Goal: Information Seeking & Learning: Learn about a topic

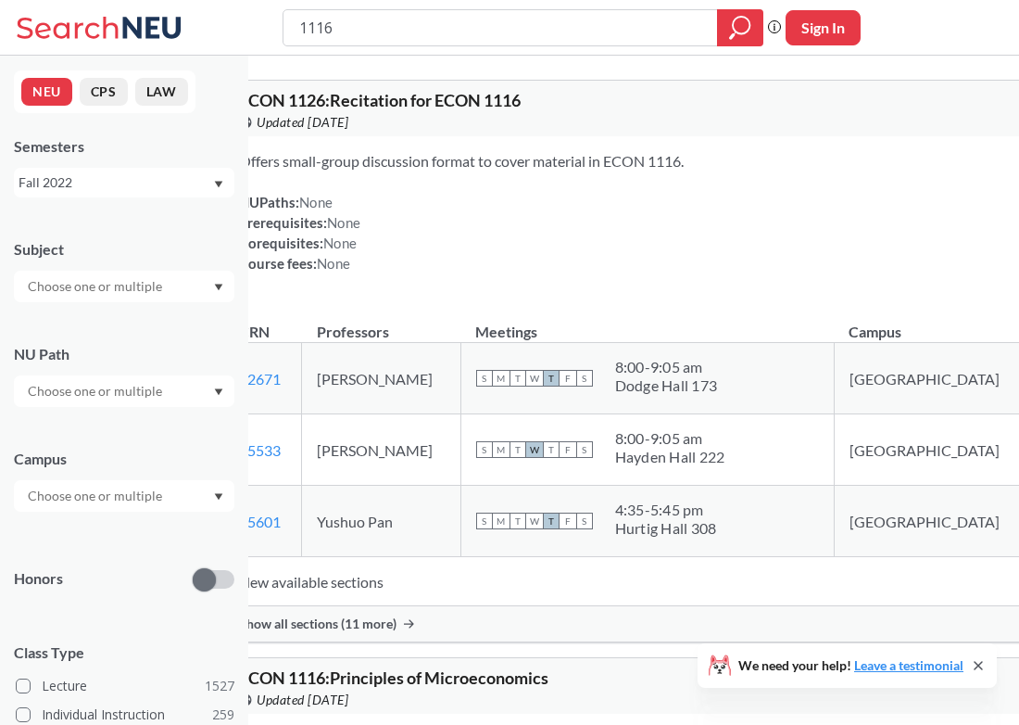
click at [187, 183] on div "Fall 2022" at bounding box center [116, 182] width 194 height 20
click at [152, 280] on div "Summer 2 2025" at bounding box center [128, 274] width 209 height 20
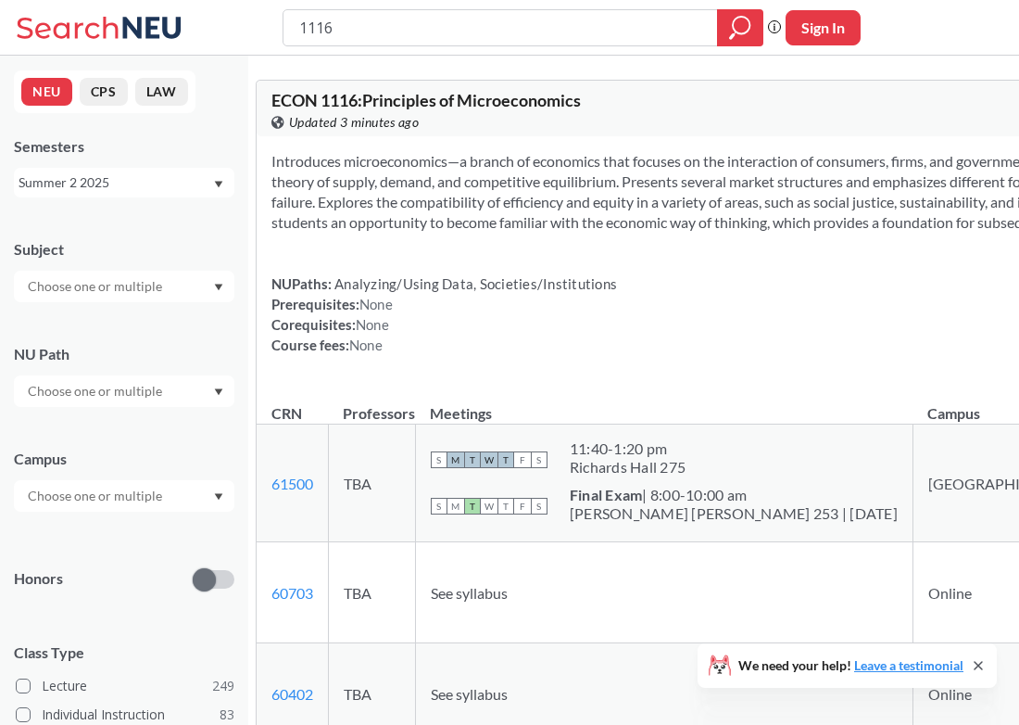
drag, startPoint x: 346, startPoint y: 29, endPoint x: 280, endPoint y: 34, distance: 66.0
click at [279, 32] on div "1116 Phrase search guarantees the exact search appears in the results. Ex. If y…" at bounding box center [509, 28] width 1019 height 56
type input "comm 3200"
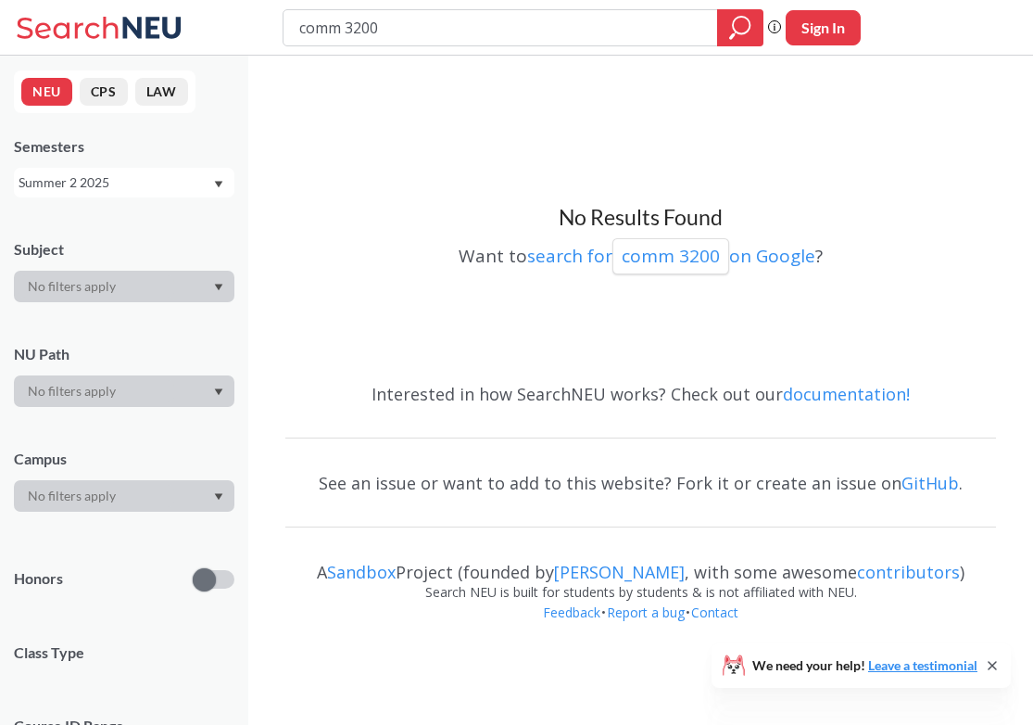
click at [193, 175] on div "Summer 2 2025" at bounding box center [116, 182] width 194 height 20
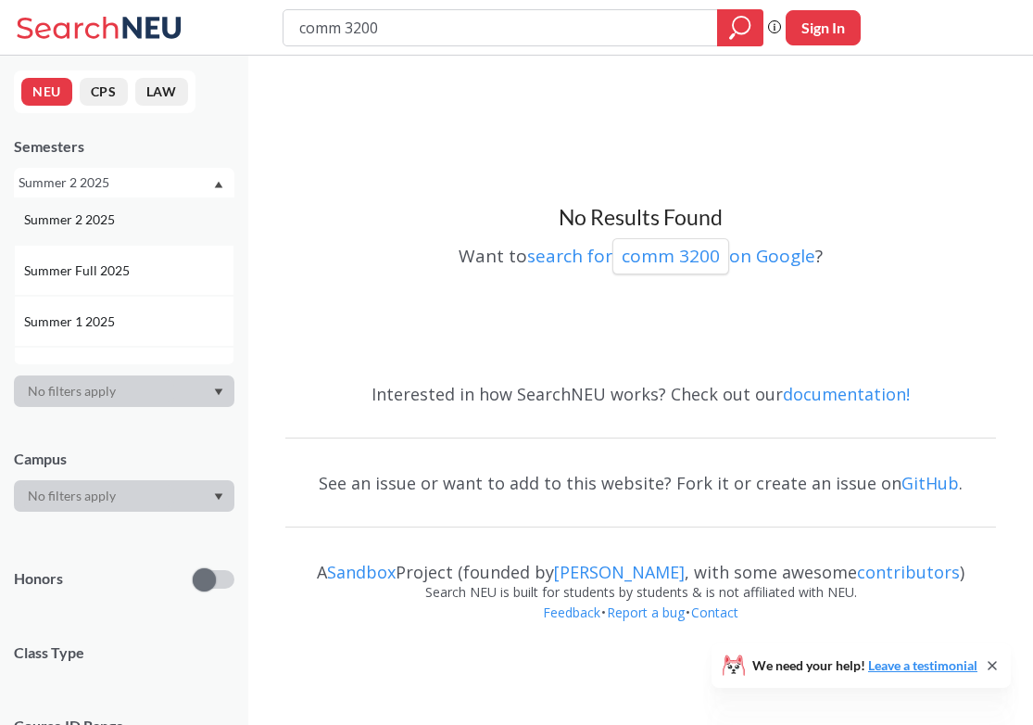
scroll to position [63, 0]
click at [152, 300] on div "Summer 1 2025" at bounding box center [124, 312] width 221 height 51
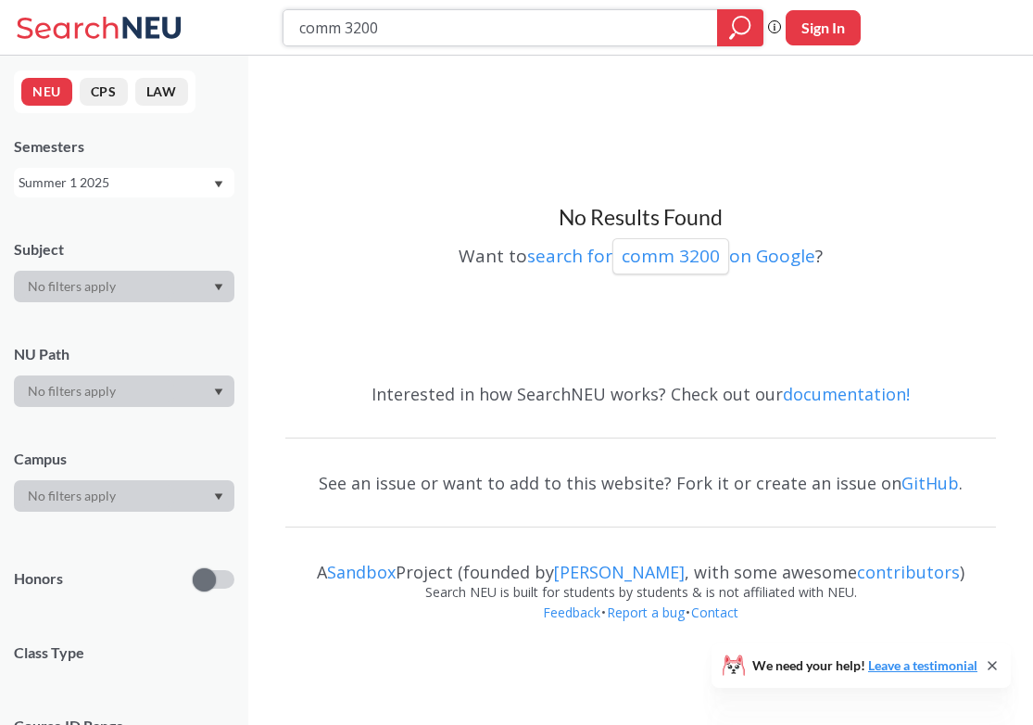
click at [732, 29] on icon "magnifying glass" at bounding box center [740, 28] width 22 height 26
click at [744, 33] on icon "magnifying glass" at bounding box center [741, 25] width 17 height 17
drag, startPoint x: 441, startPoint y: 29, endPoint x: 279, endPoint y: 29, distance: 162.2
click at [279, 29] on div "comm 3200 Phrase search guarantees the exact search appears in the results. Ex.…" at bounding box center [516, 28] width 1033 height 56
type input "mktg 2201"
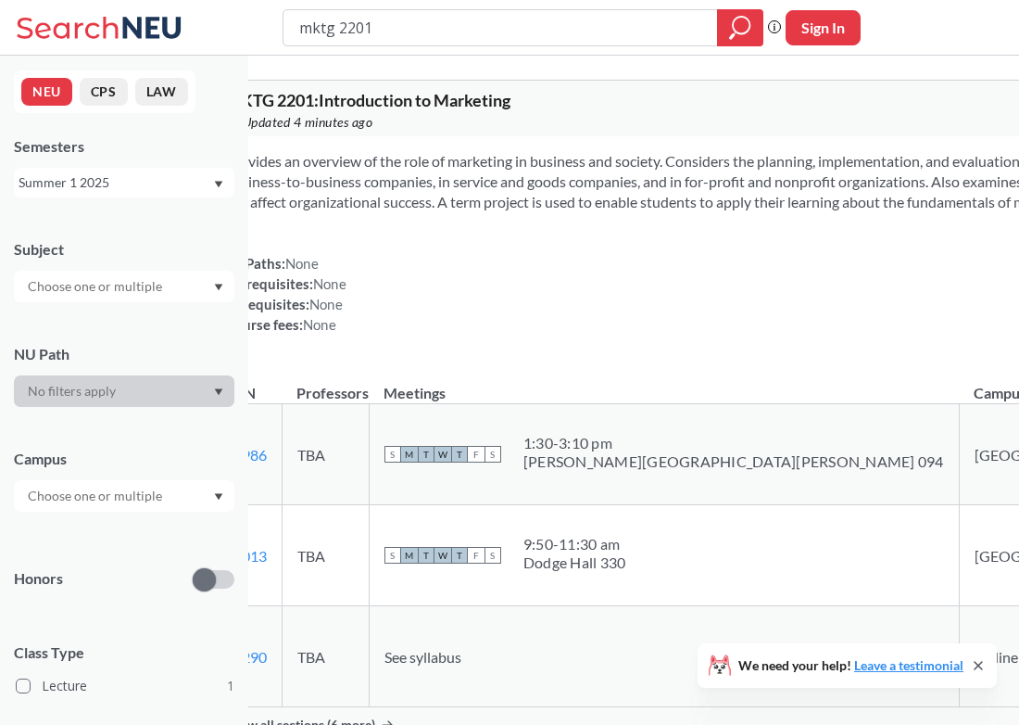
drag, startPoint x: 388, startPoint y: 32, endPoint x: 242, endPoint y: 27, distance: 146.5
click at [242, 27] on div "mktg 2201 Phrase search guarantees the exact search appears in the results. Ex.…" at bounding box center [509, 28] width 1019 height 56
type input "mktgv4504"
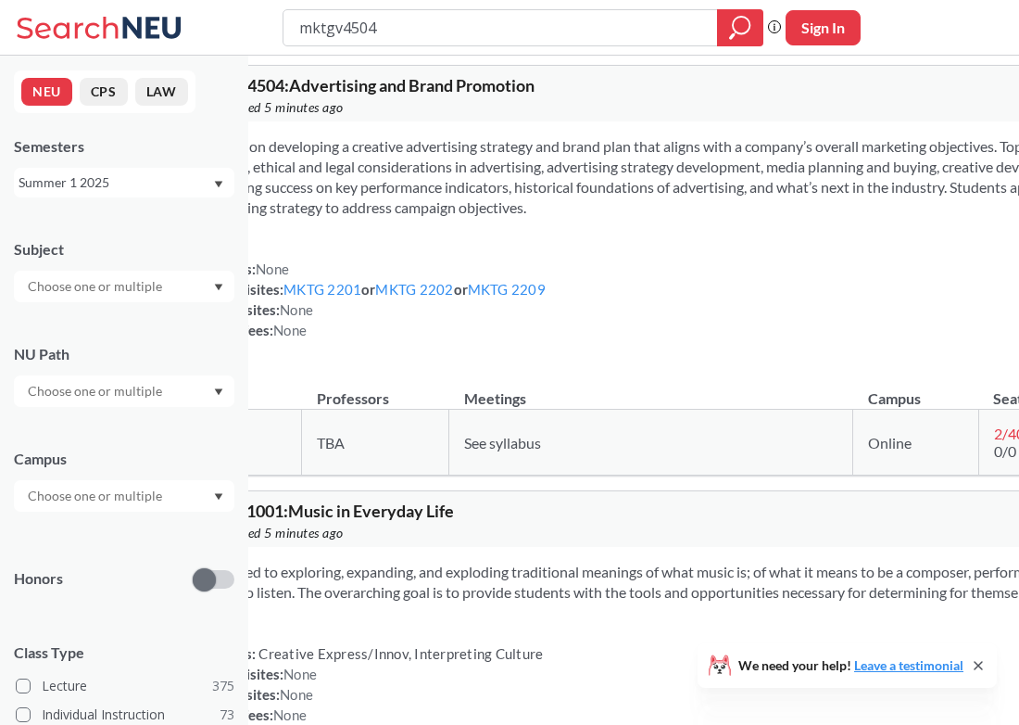
scroll to position [16, 0]
type input "mktg 3301"
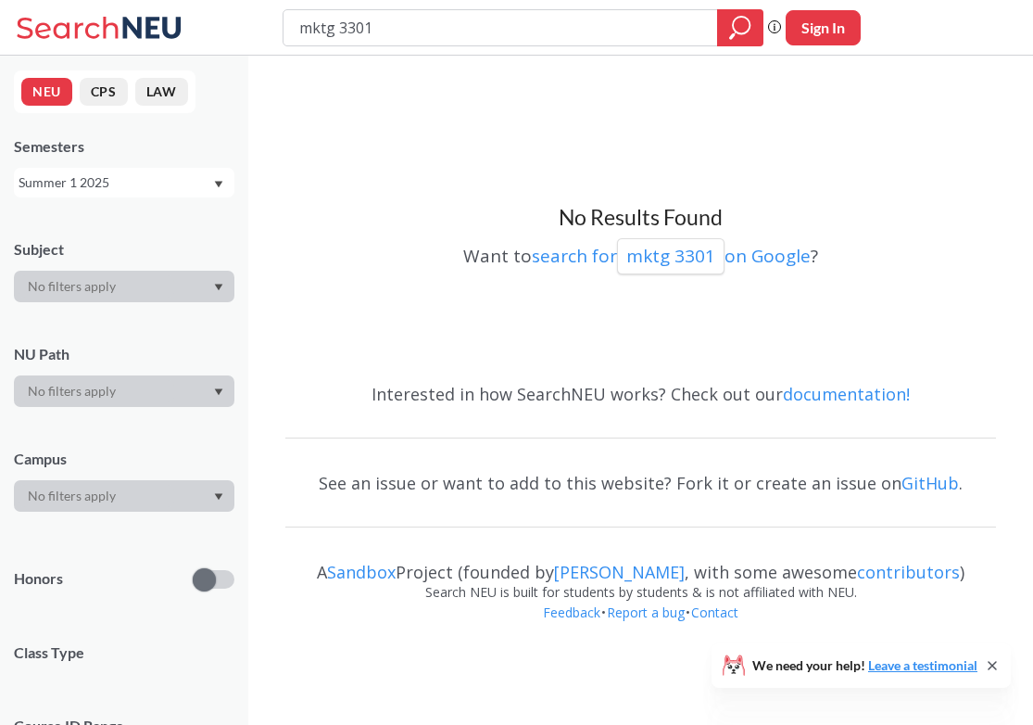
click at [374, 22] on input "mktg 3301" at bounding box center [500, 28] width 407 height 32
type input "mktg 3303"
type input "mktg 3401"
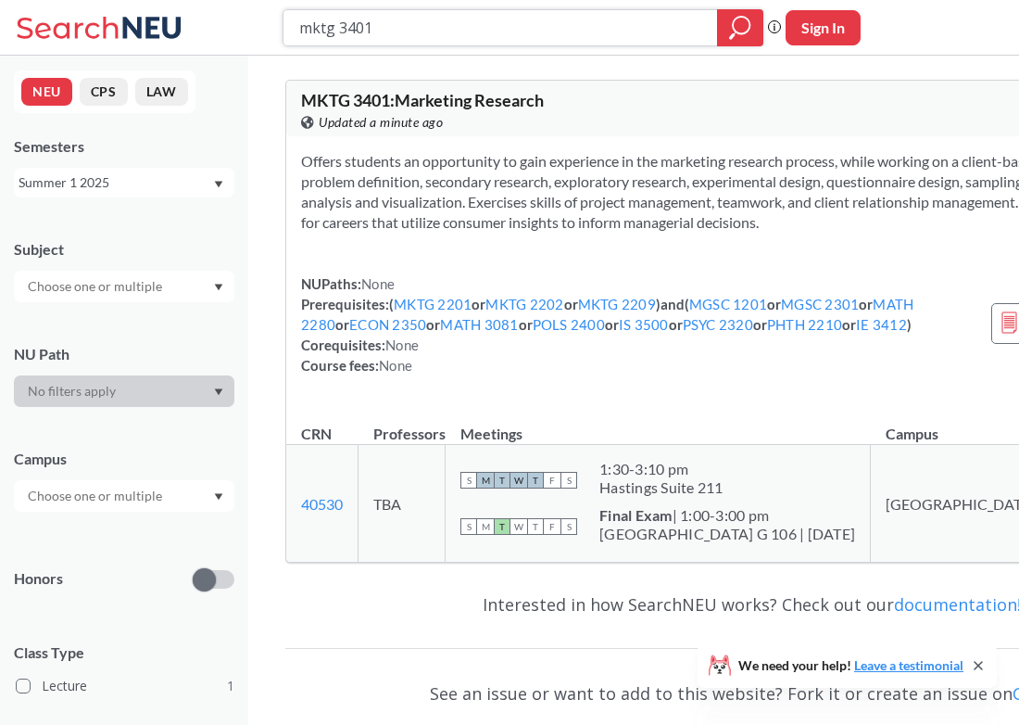
click at [354, 25] on input "mktg 3401" at bounding box center [500, 28] width 407 height 32
click at [734, 31] on icon "magnifying glass" at bounding box center [741, 25] width 17 height 17
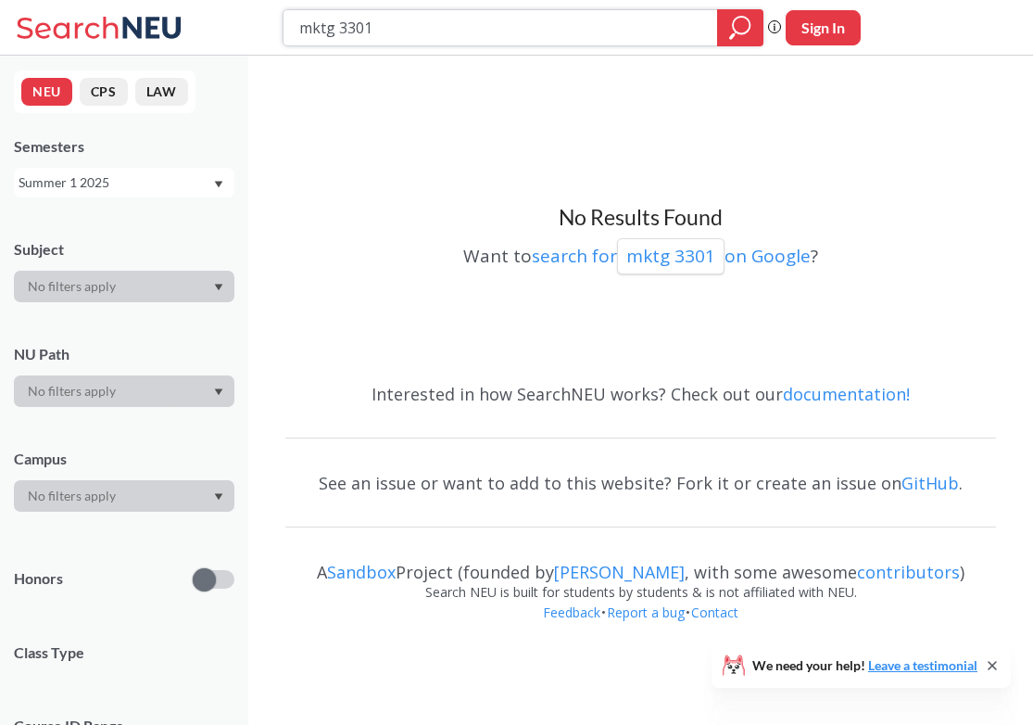
click at [340, 19] on input "mktg 3301" at bounding box center [500, 28] width 407 height 32
type input "mktg 2301"
click at [752, 33] on div at bounding box center [740, 27] width 46 height 37
drag, startPoint x: 471, startPoint y: 25, endPoint x: 274, endPoint y: 23, distance: 196.5
click at [274, 22] on div "mktg 2301 Phrase search guarantees the exact search appears in the results. Ex.…" at bounding box center [516, 28] width 1033 height 56
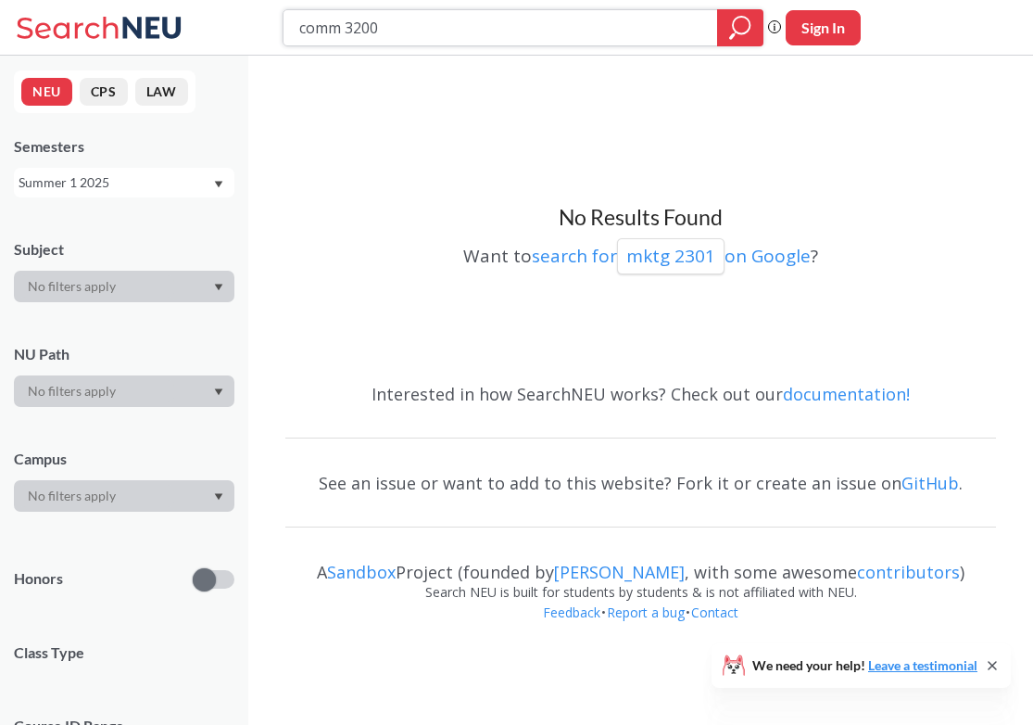
click at [727, 20] on div at bounding box center [740, 27] width 46 height 37
click at [398, 20] on input "comm 3200" at bounding box center [500, 28] width 407 height 32
type input "comm 3415"
click at [735, 26] on icon "magnifying glass" at bounding box center [740, 28] width 22 height 26
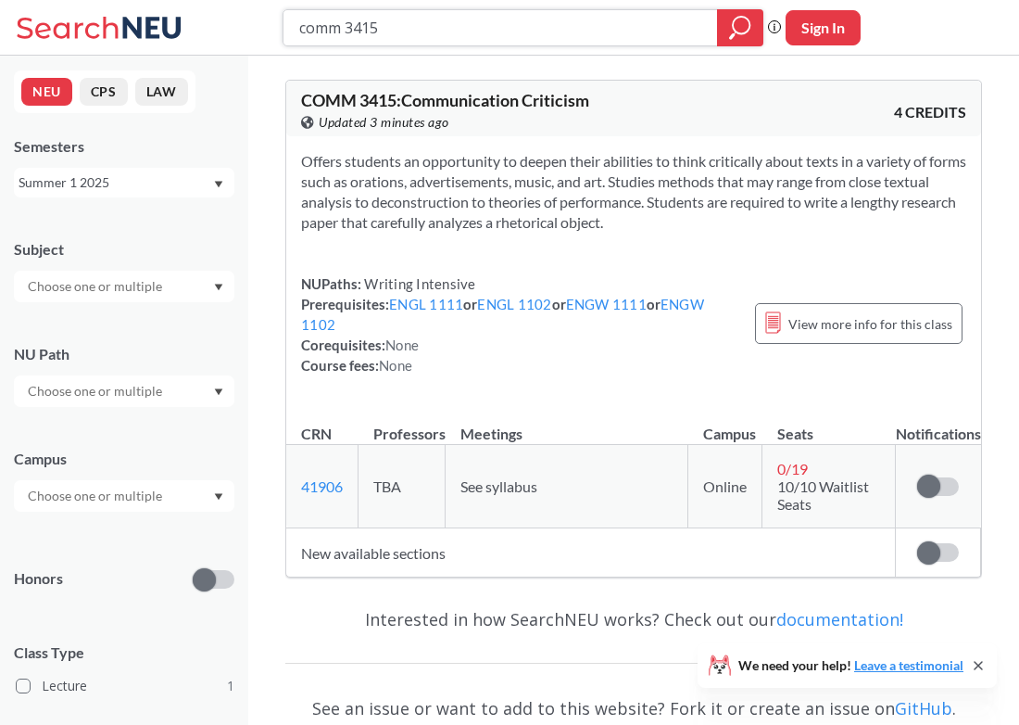
drag, startPoint x: 432, startPoint y: 40, endPoint x: 360, endPoint y: 35, distance: 71.5
click at [361, 35] on input "comm 3415" at bounding box center [500, 28] width 407 height 32
drag, startPoint x: 388, startPoint y: 32, endPoint x: 196, endPoint y: 15, distance: 192.6
click at [196, 14] on div "comm 3415 Phrase search guarantees the exact search appears in the results. Ex.…" at bounding box center [509, 28] width 1019 height 56
type input "jrnl 1101"
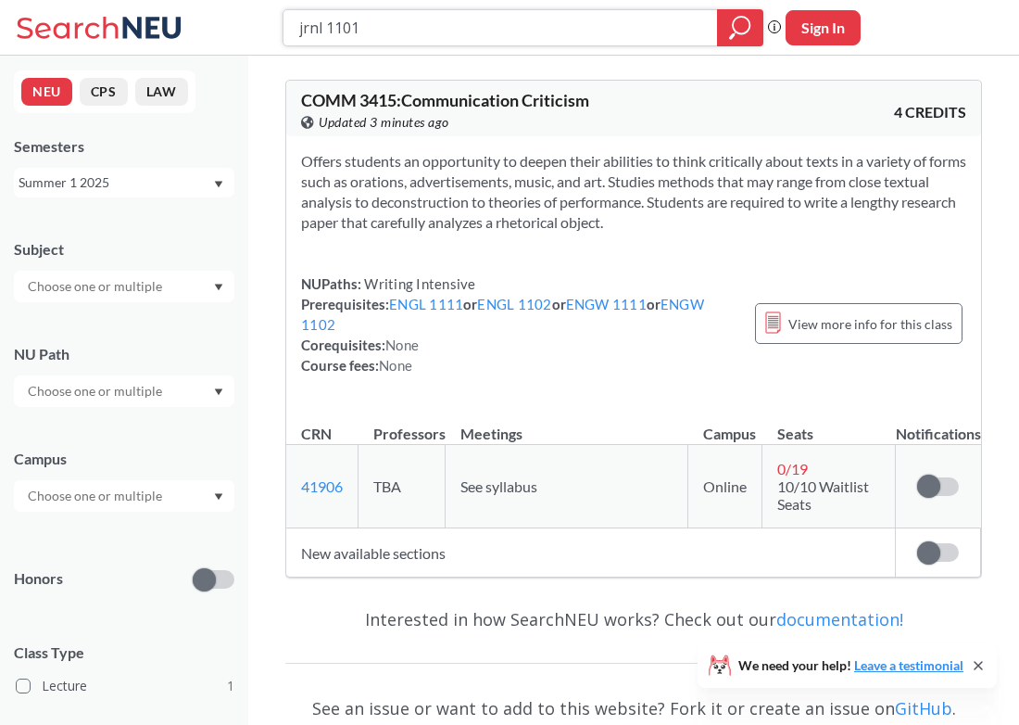
click at [747, 24] on icon "magnifying glass" at bounding box center [740, 28] width 22 height 26
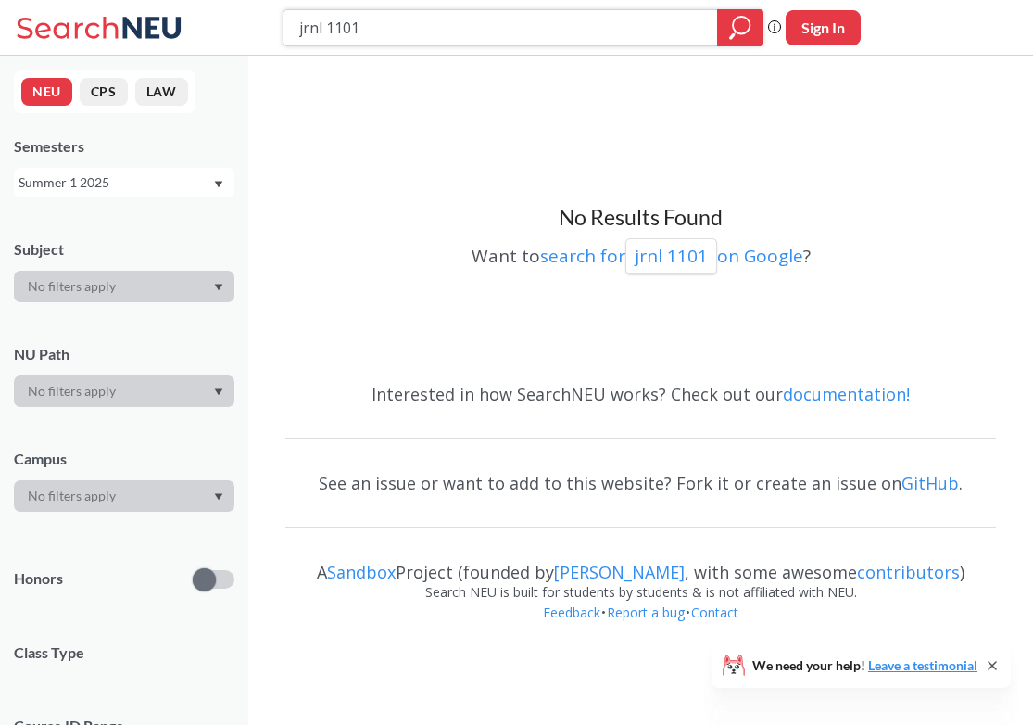
drag, startPoint x: 369, startPoint y: 28, endPoint x: 328, endPoint y: 29, distance: 40.8
click at [328, 29] on input "jrnl 1101" at bounding box center [500, 28] width 407 height 32
type input "jrnl 3610"
click at [747, 39] on icon "magnifying glass" at bounding box center [740, 28] width 22 height 26
drag, startPoint x: 521, startPoint y: 16, endPoint x: 373, endPoint y: 33, distance: 148.4
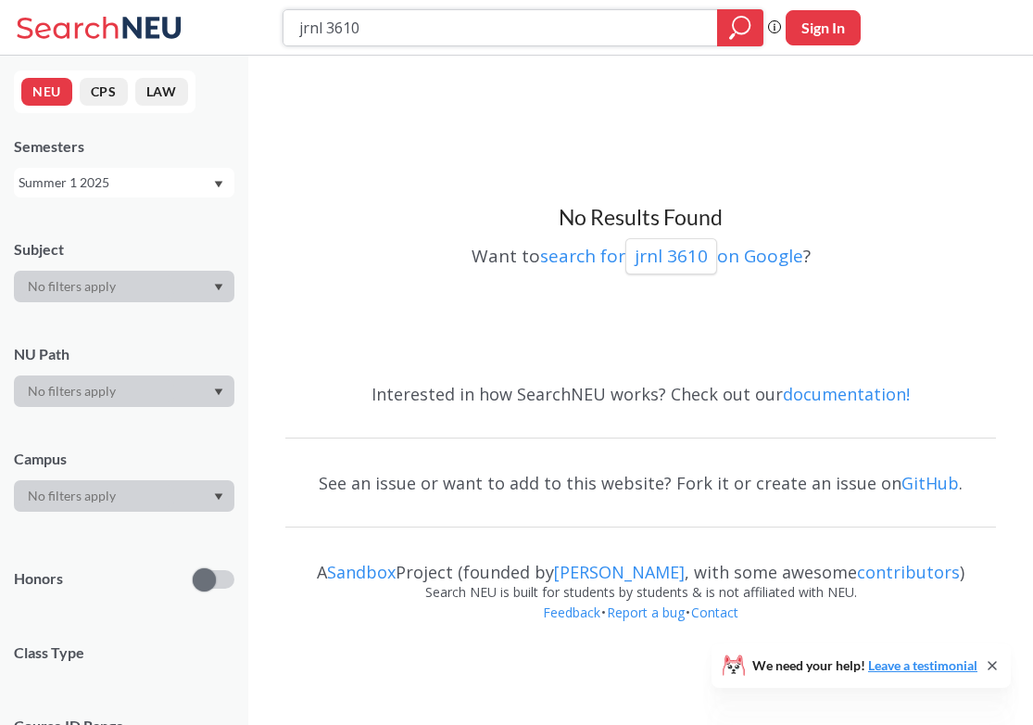
click at [373, 32] on input "jrnl 3610" at bounding box center [500, 28] width 407 height 32
type input "mscr 1230"
click at [741, 32] on icon "magnifying glass" at bounding box center [740, 28] width 22 height 26
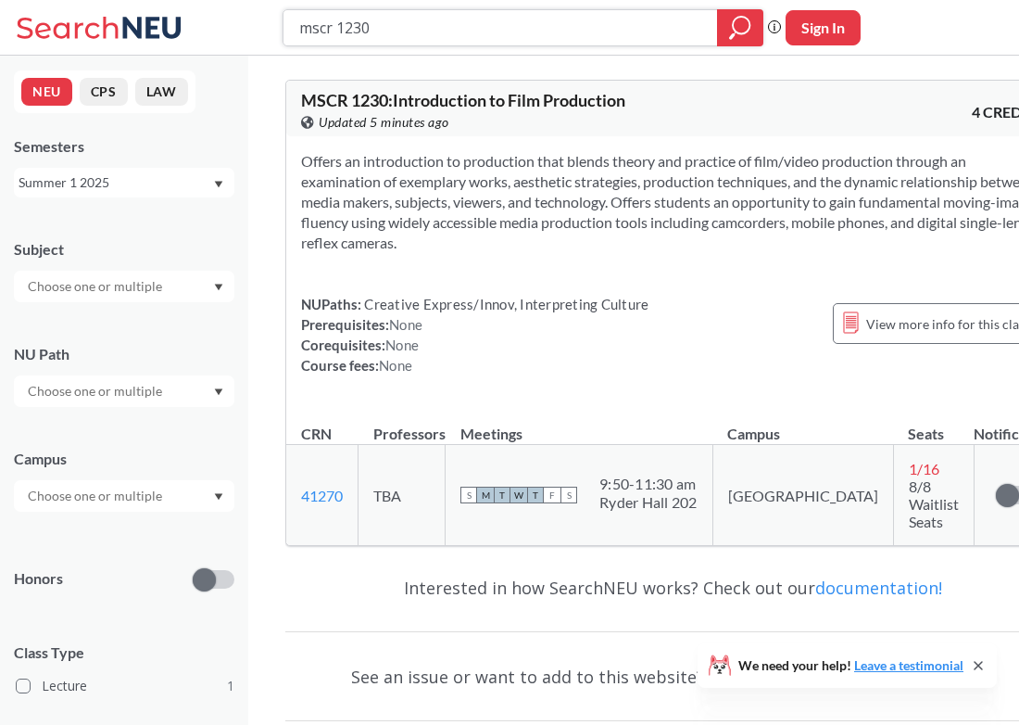
drag, startPoint x: 449, startPoint y: 27, endPoint x: 257, endPoint y: 30, distance: 191.8
click at [256, 30] on div "mscr 1230 Phrase search guarantees the exact search appears in the results. Ex.…" at bounding box center [509, 28] width 1019 height 56
type input "phil 1300"
click at [747, 23] on icon "magnifying glass" at bounding box center [740, 28] width 22 height 26
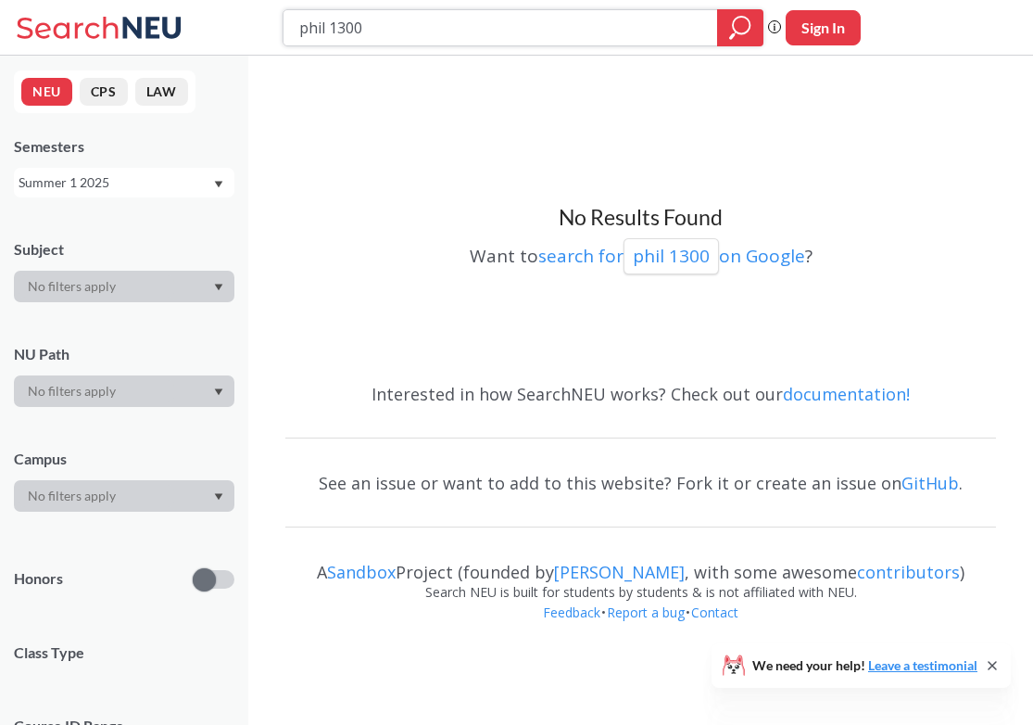
drag, startPoint x: 363, startPoint y: 26, endPoint x: 216, endPoint y: 27, distance: 147.3
click at [215, 26] on div "phil 1300 Phrase search guarantees the exact search appears in the results. Ex.…" at bounding box center [516, 28] width 1033 height 56
type input "inmi 2710"
click at [750, 24] on icon "magnifying glass" at bounding box center [741, 25] width 17 height 17
drag, startPoint x: 571, startPoint y: 14, endPoint x: 375, endPoint y: 30, distance: 196.2
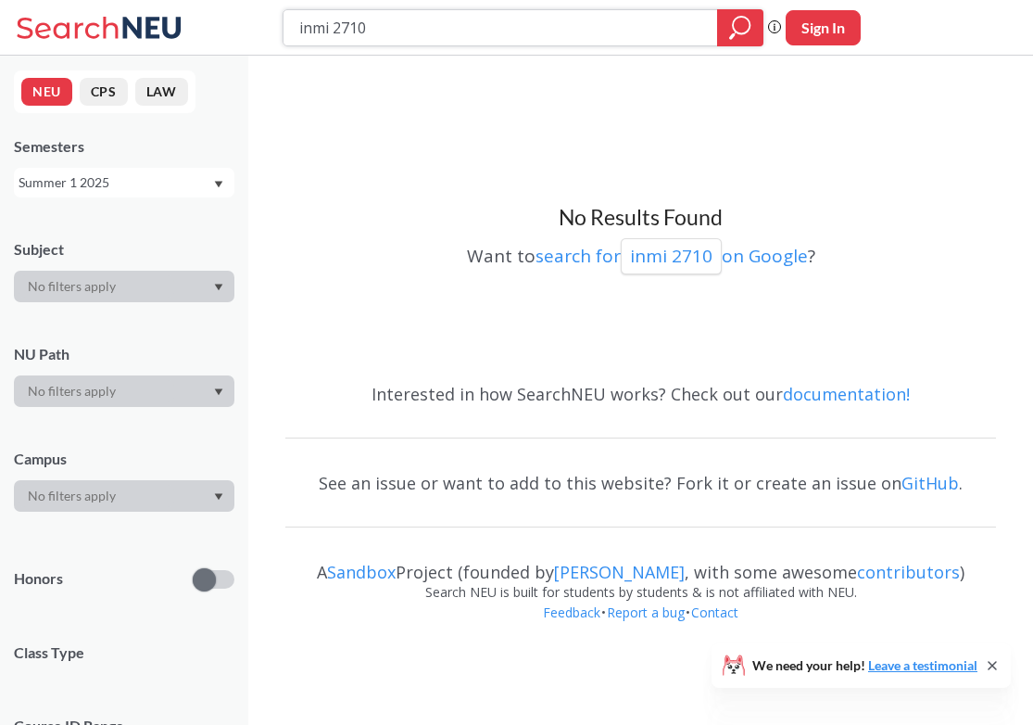
click at [374, 29] on input "inmi 2710" at bounding box center [500, 28] width 407 height 32
type input "busn 3501"
click at [740, 10] on div at bounding box center [740, 27] width 46 height 37
